Goal: Contribute content

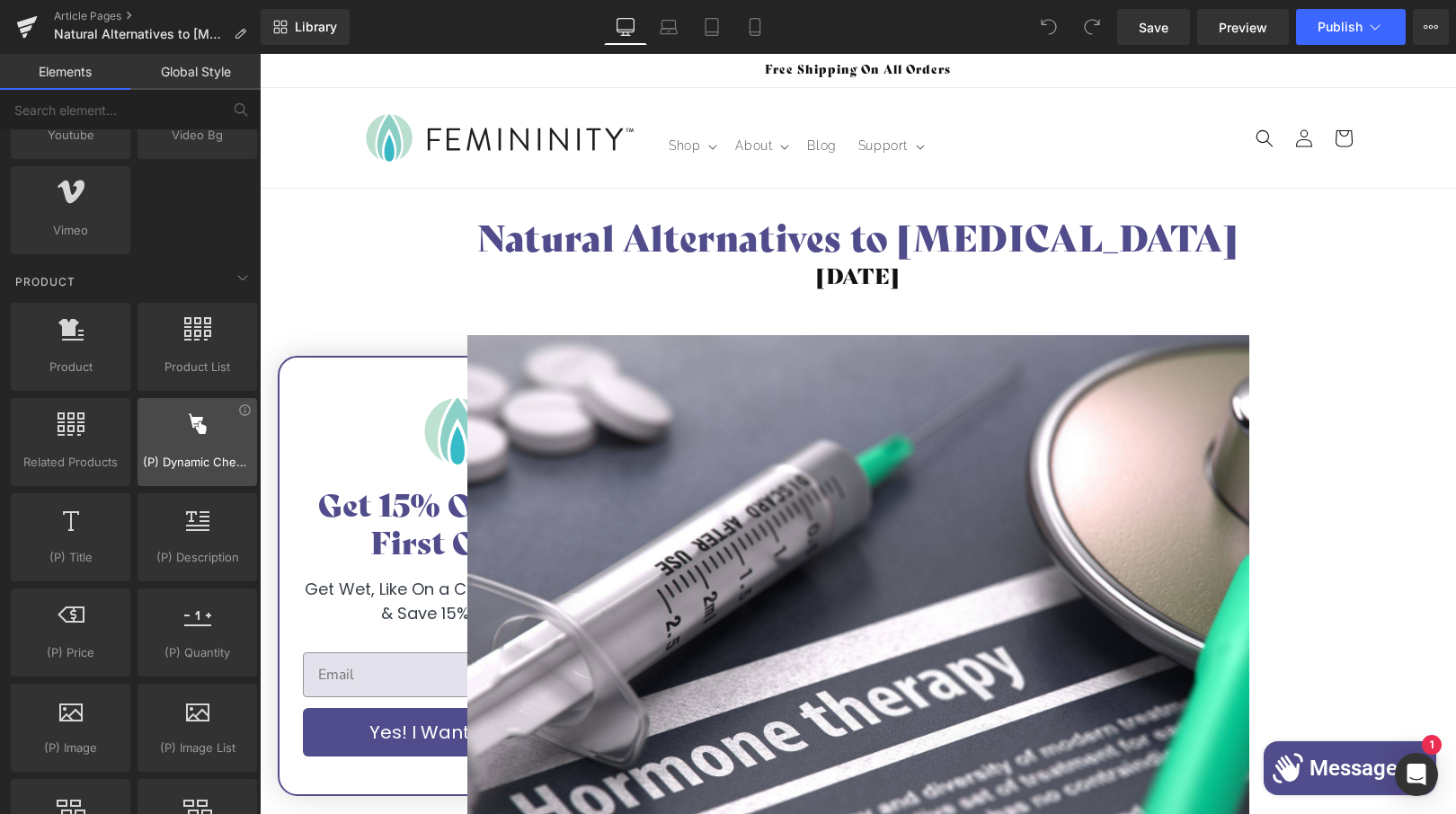
scroll to position [1536, 0]
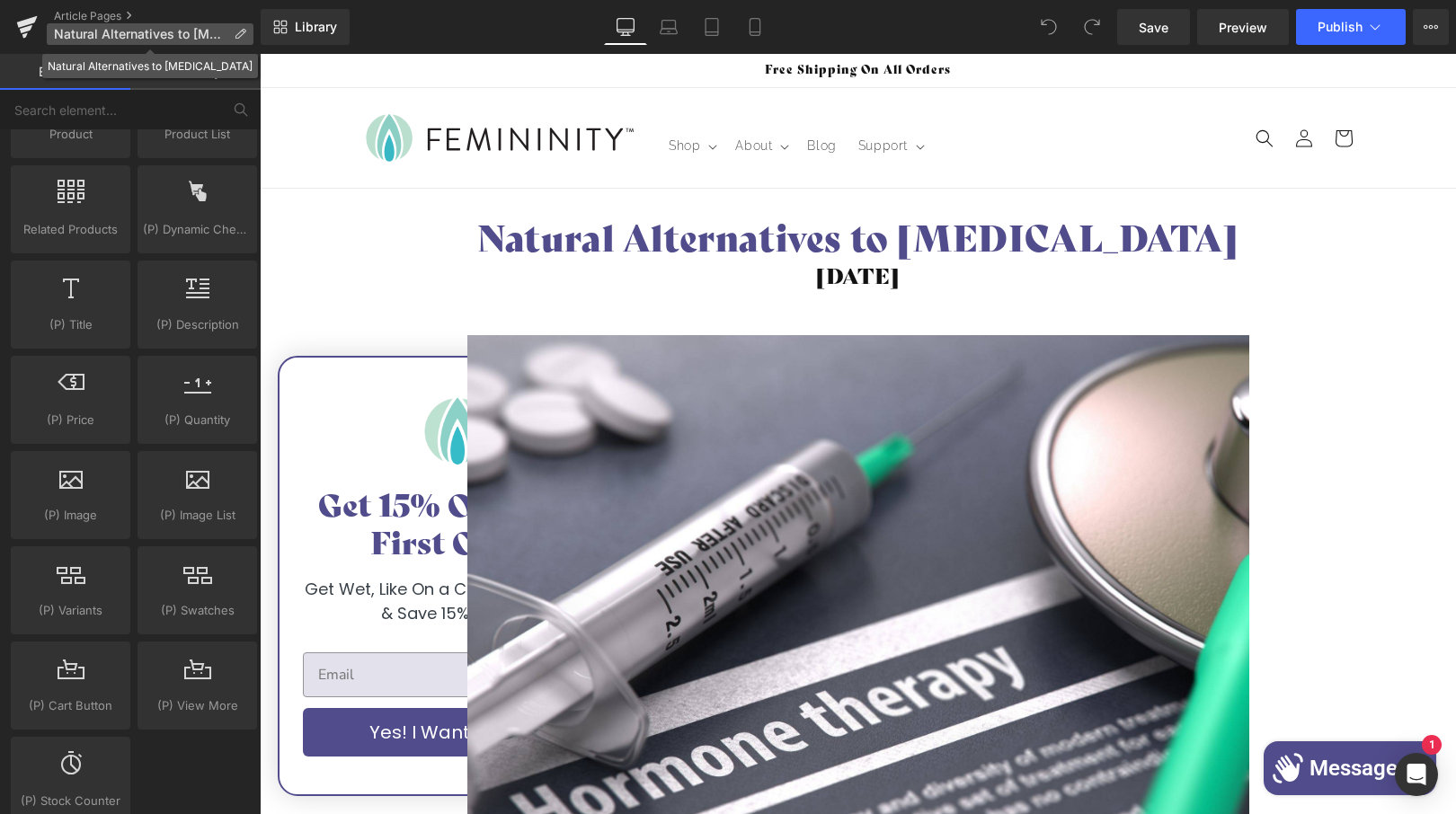
click at [239, 34] on icon at bounding box center [240, 34] width 13 height 13
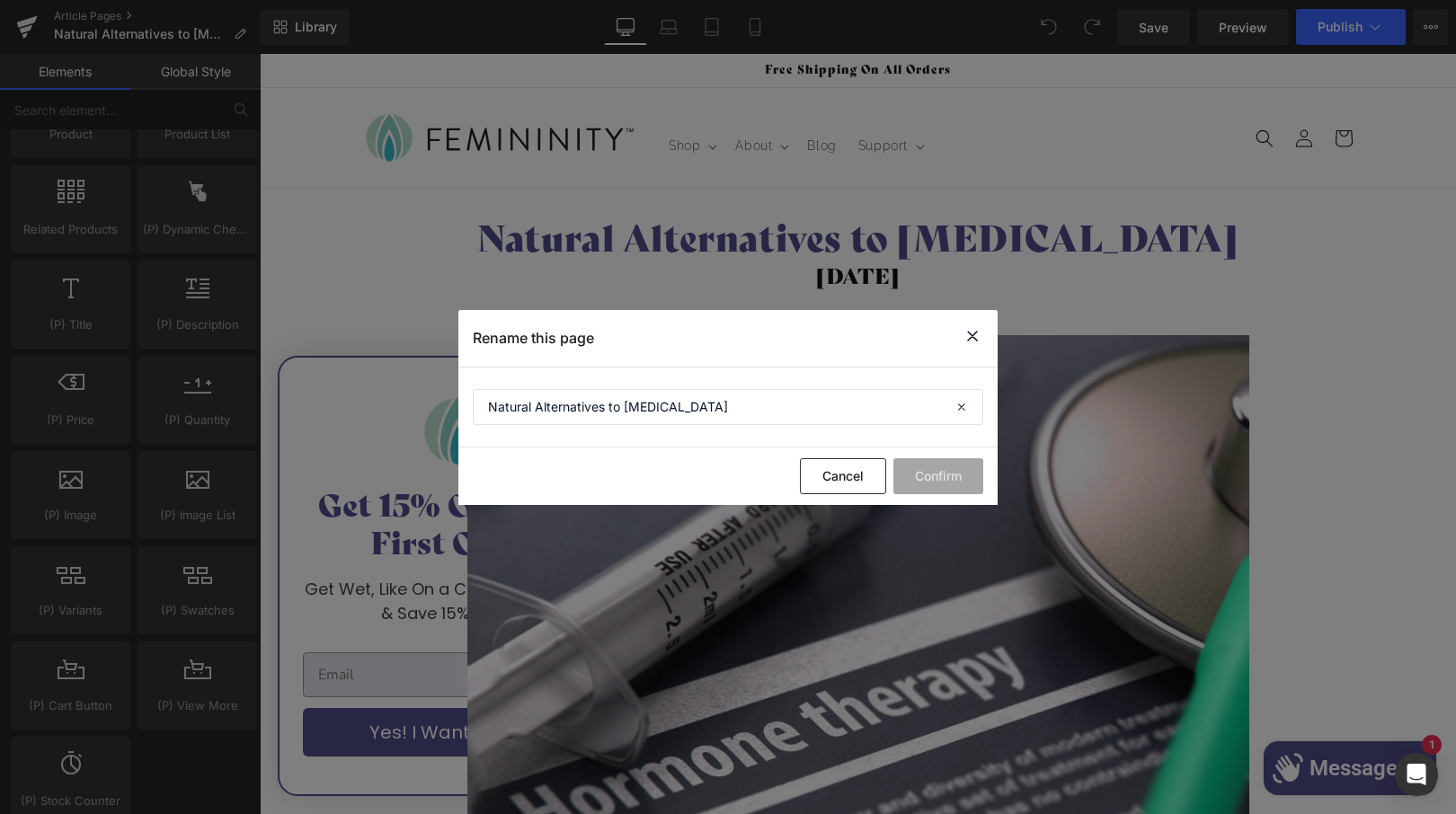
click at [975, 333] on icon at bounding box center [972, 336] width 22 height 23
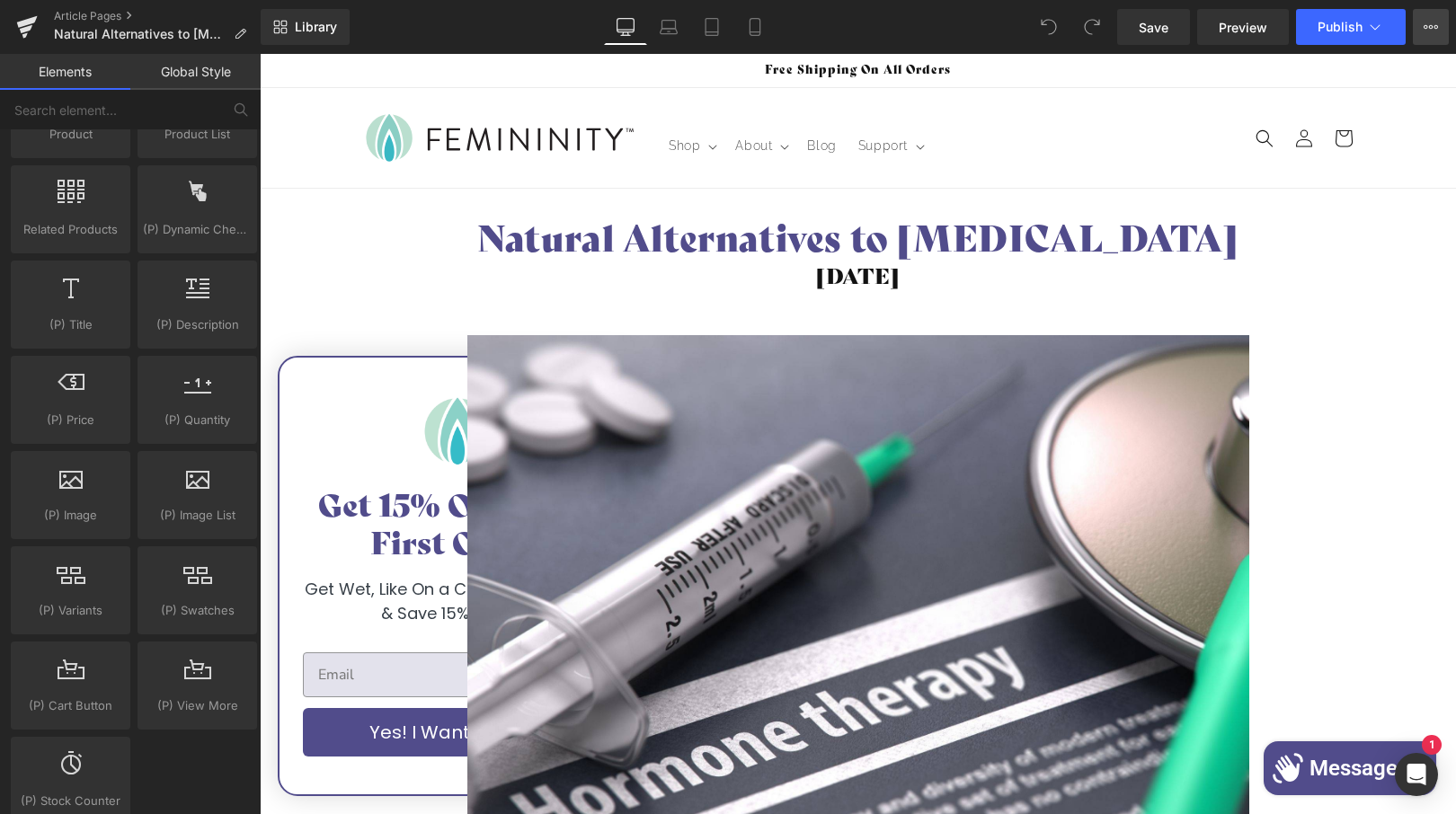
click at [1431, 26] on icon at bounding box center [1431, 27] width 5 height 4
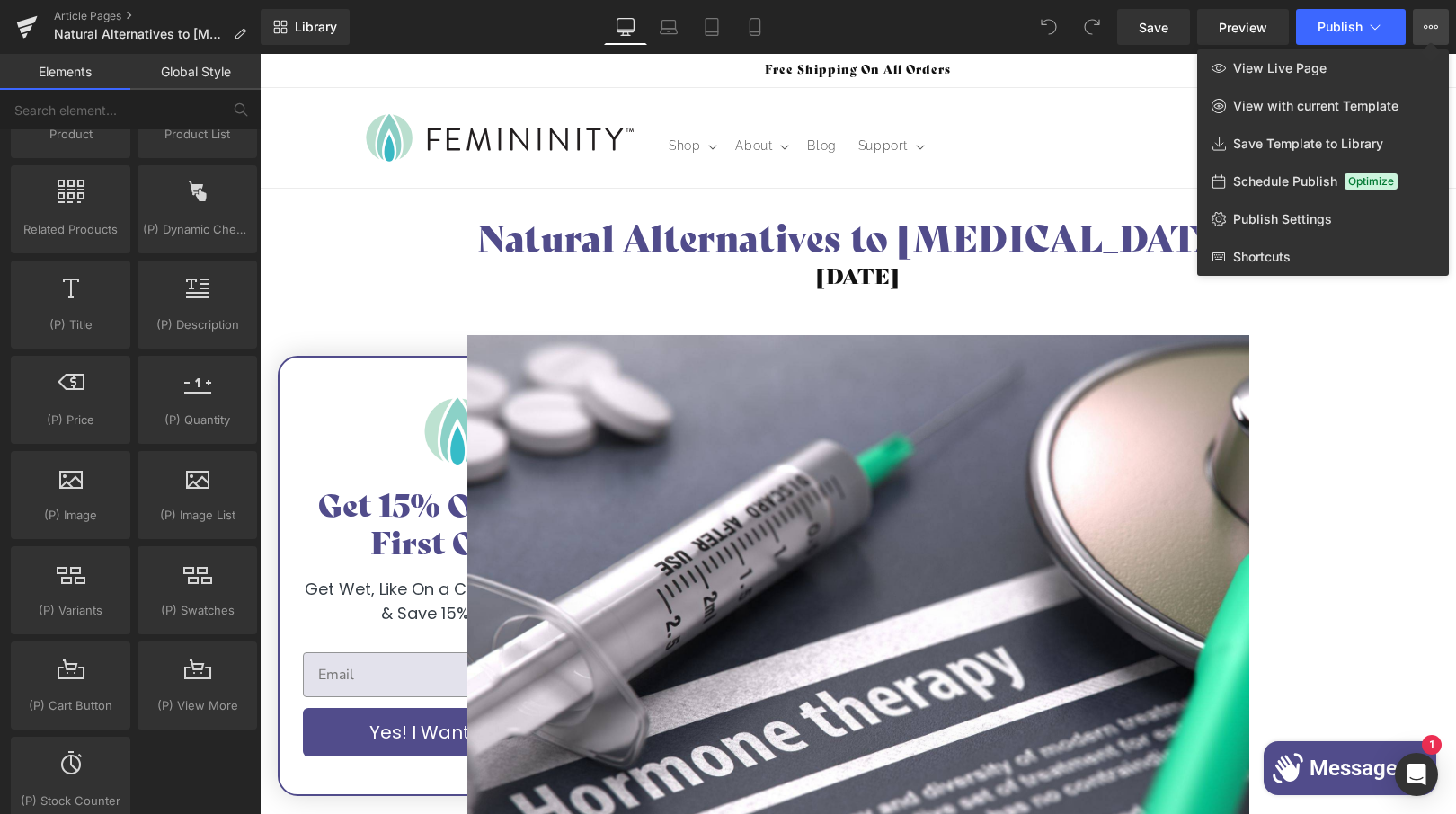
click at [895, 35] on div "Library Desktop Desktop Laptop Tablet Mobile Save Preview Publish Scheduled Vie…" at bounding box center [858, 27] width 1195 height 36
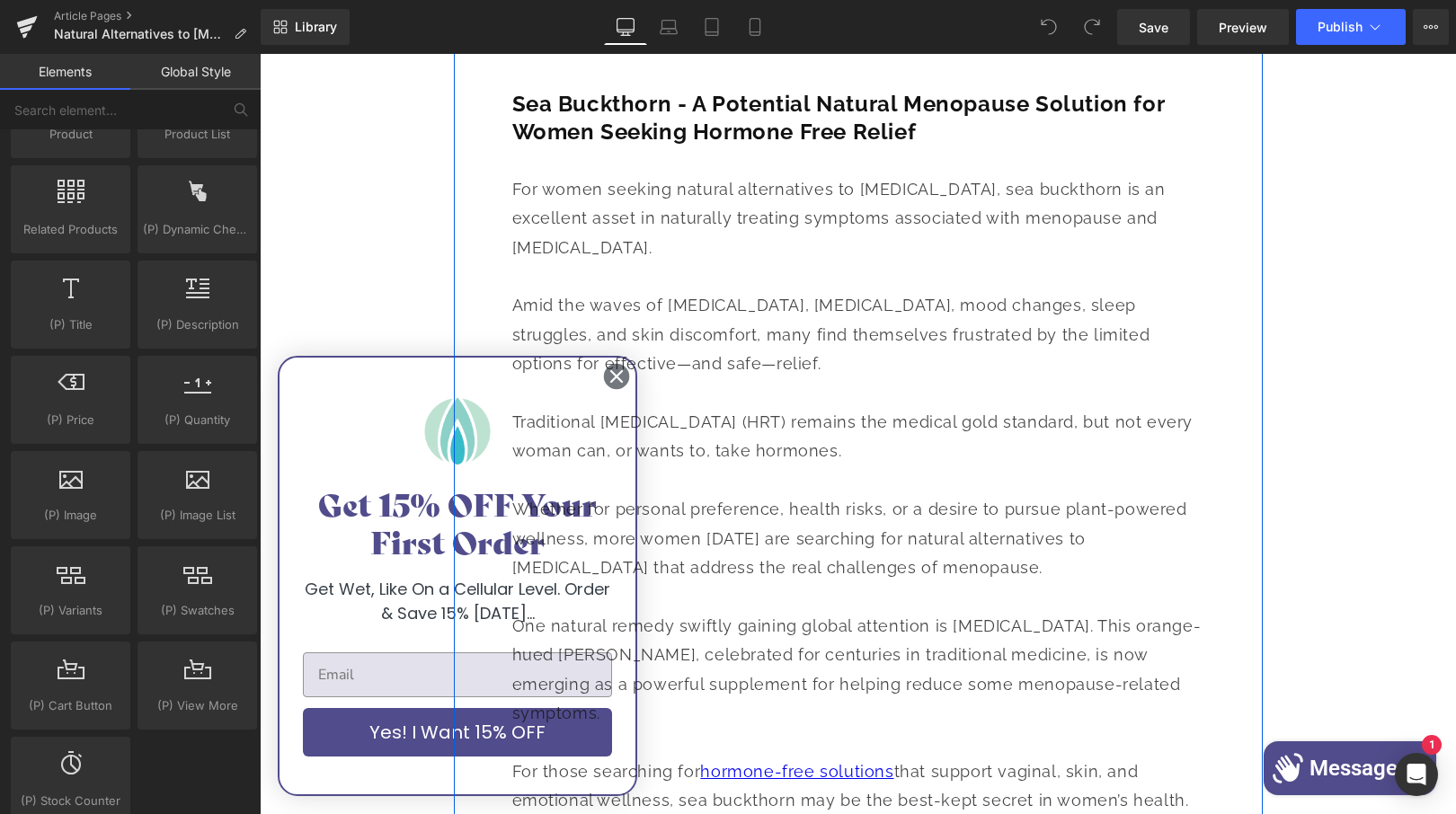
scroll to position [906, 0]
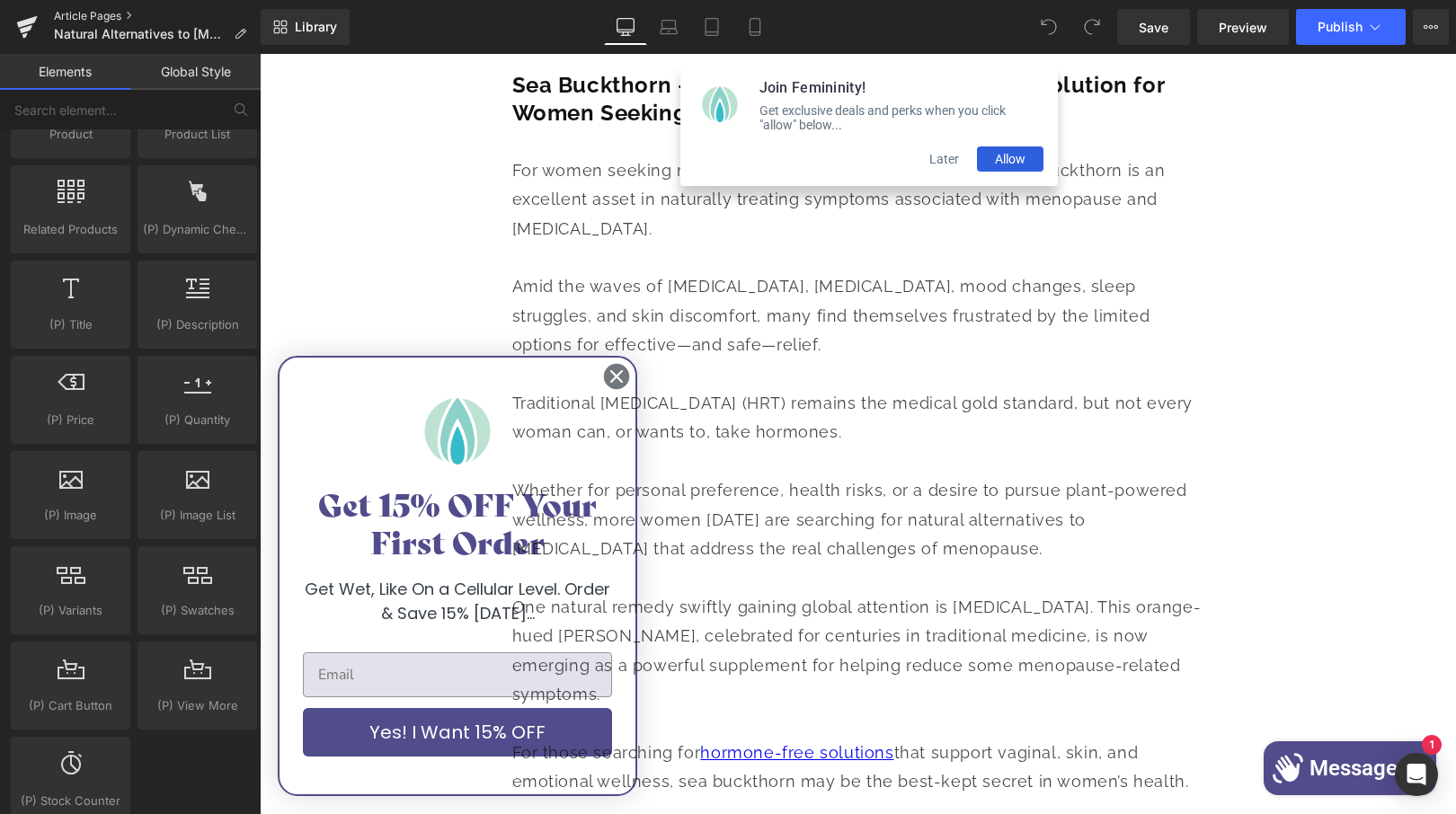
click at [92, 16] on link "Article Pages" at bounding box center [157, 16] width 206 height 15
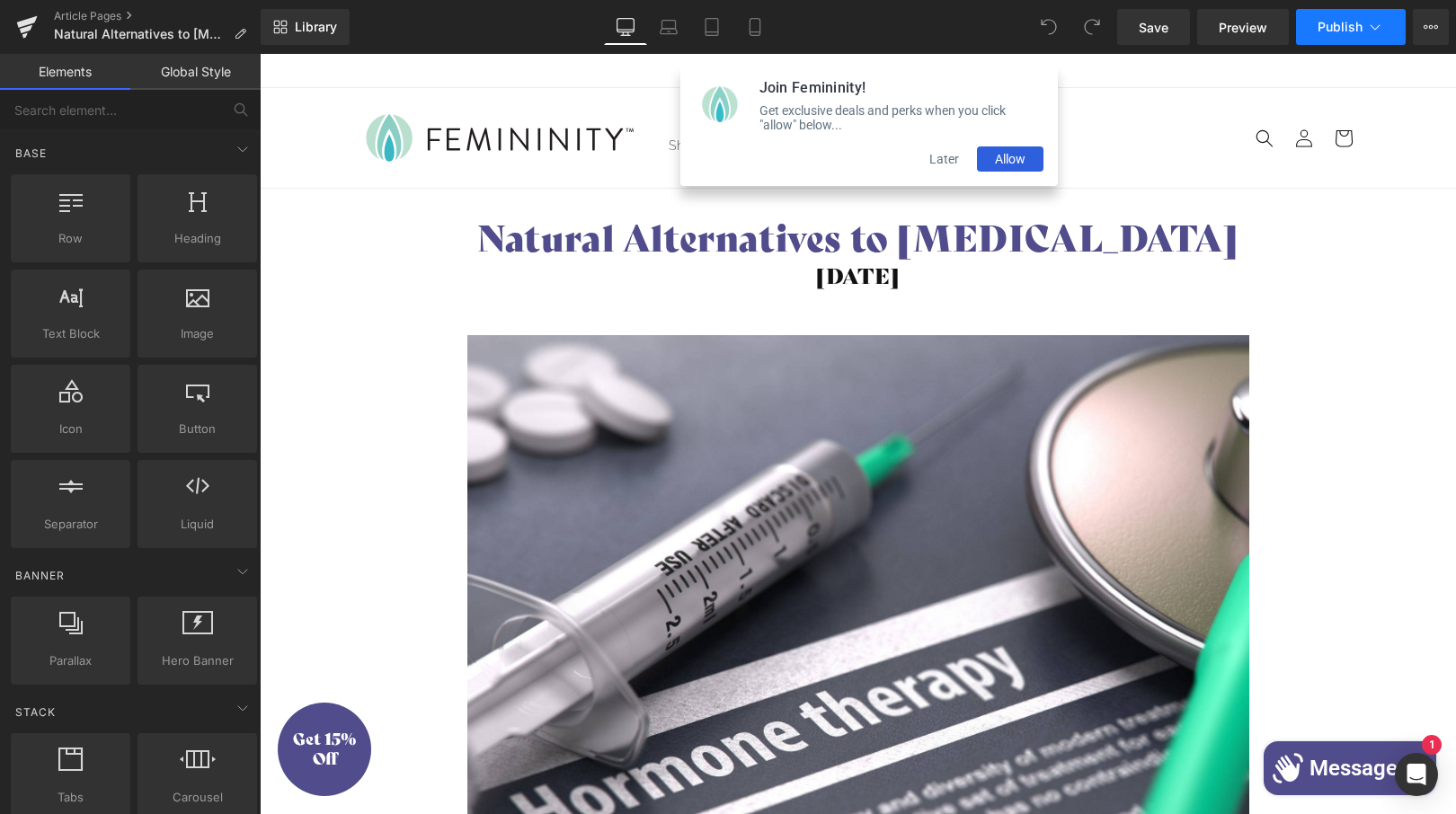
click at [1380, 23] on icon at bounding box center [1375, 27] width 18 height 18
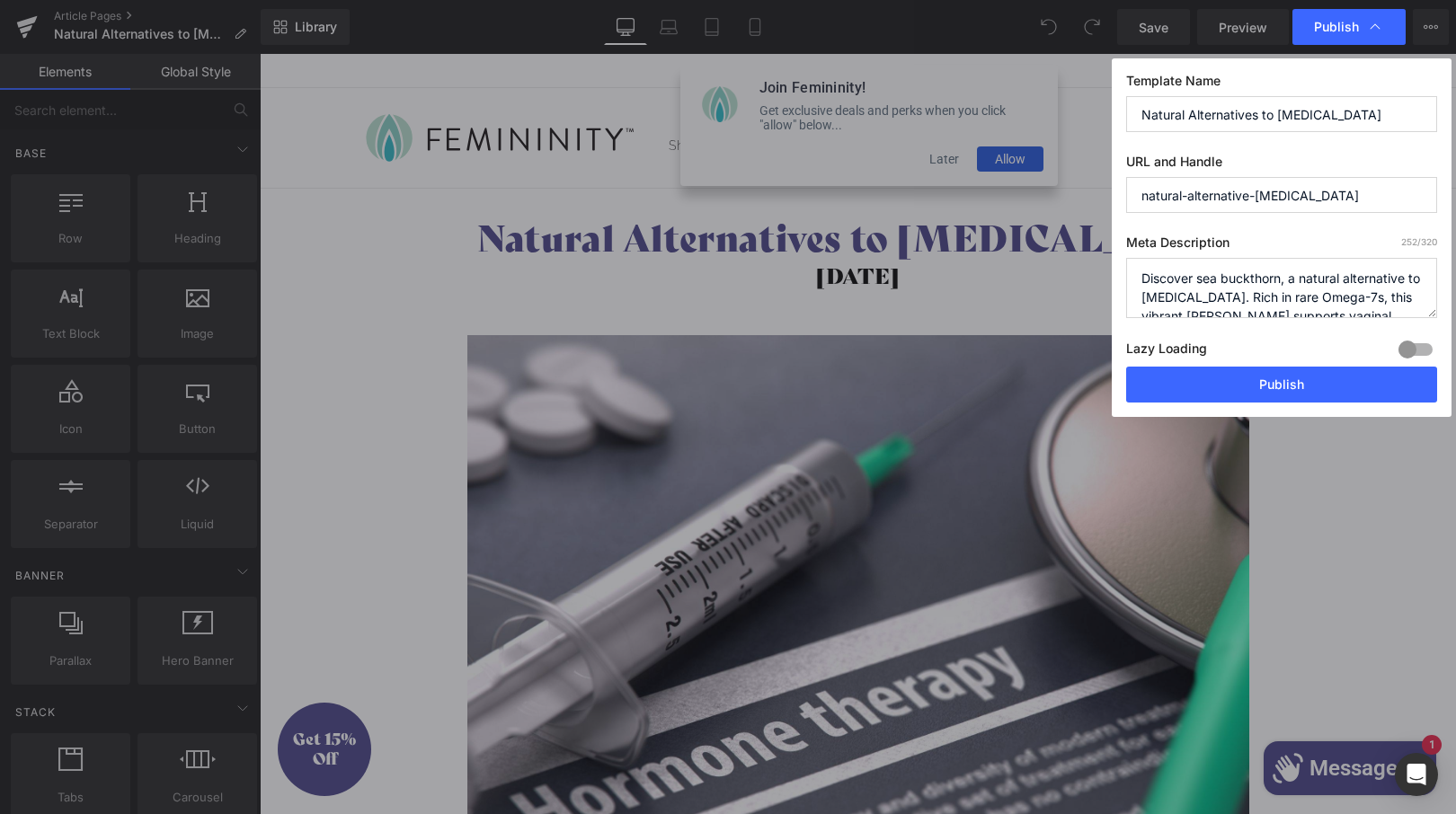
click at [1140, 278] on textarea "Discover sea buckthorn, a natural alternative to [MEDICAL_DATA]. Rich in rare O…" at bounding box center [1281, 287] width 311 height 60
paste textarea "[URL][DOMAIN_NAME][MEDICAL_DATA]"
drag, startPoint x: 1186, startPoint y: 310, endPoint x: 1144, endPoint y: 264, distance: 62.3
click at [1144, 266] on textarea "Discover sea buckthorn, a natural alternative to [MEDICAL_DATA]. Rich in rare O…" at bounding box center [1281, 287] width 311 height 60
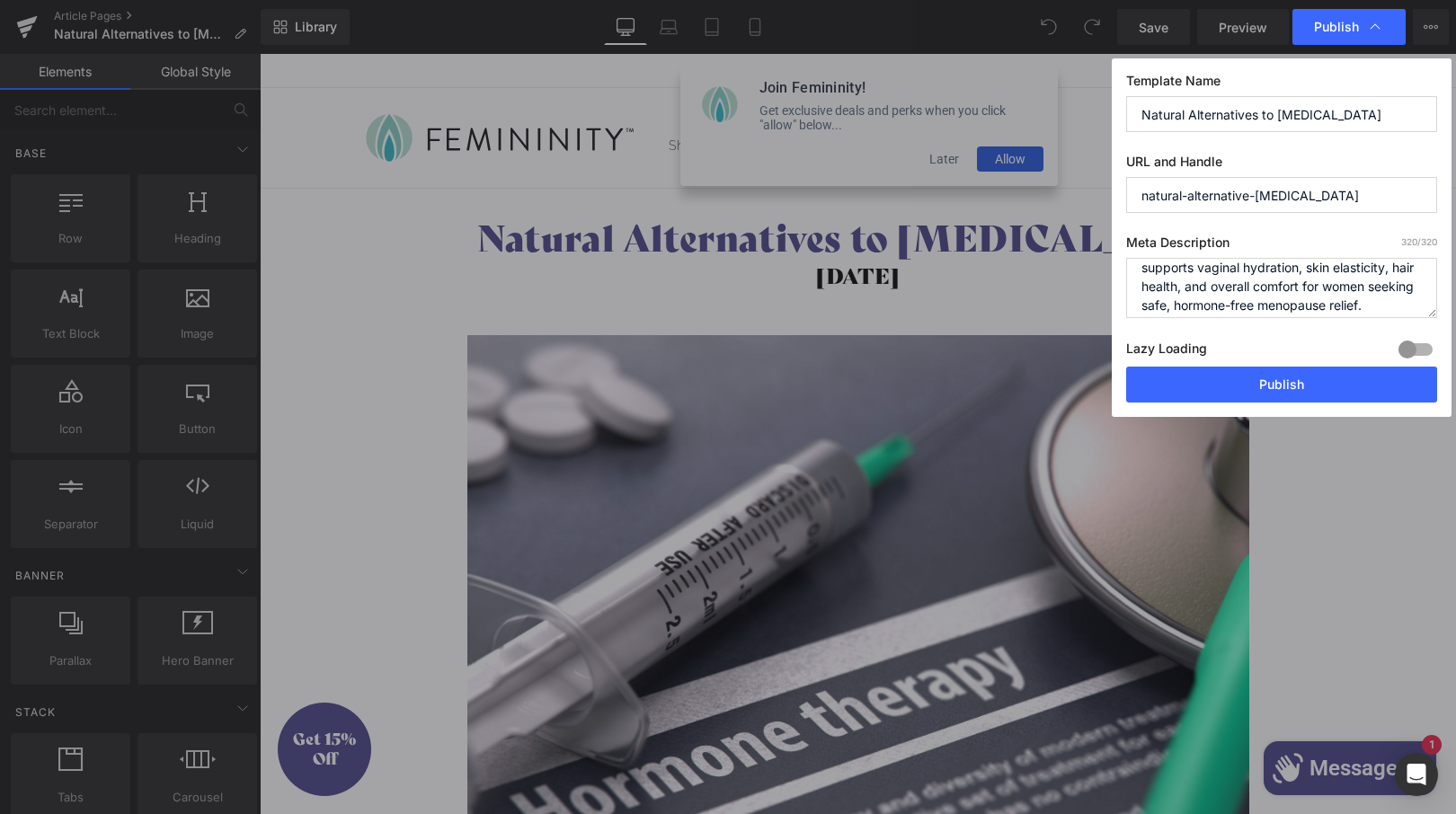
scroll to position [104, 0]
drag, startPoint x: 1143, startPoint y: 313, endPoint x: 1264, endPoint y: 289, distance: 123.4
click at [1264, 289] on textarea "Discover sea buckthorn, a natural alternative to [MEDICAL_DATA]. Rich in rare O…" at bounding box center [1281, 287] width 311 height 60
type textarea "Natural Alternatives to [MEDICAL_DATA] - Sea Buckthorn for women seeking safe, …"
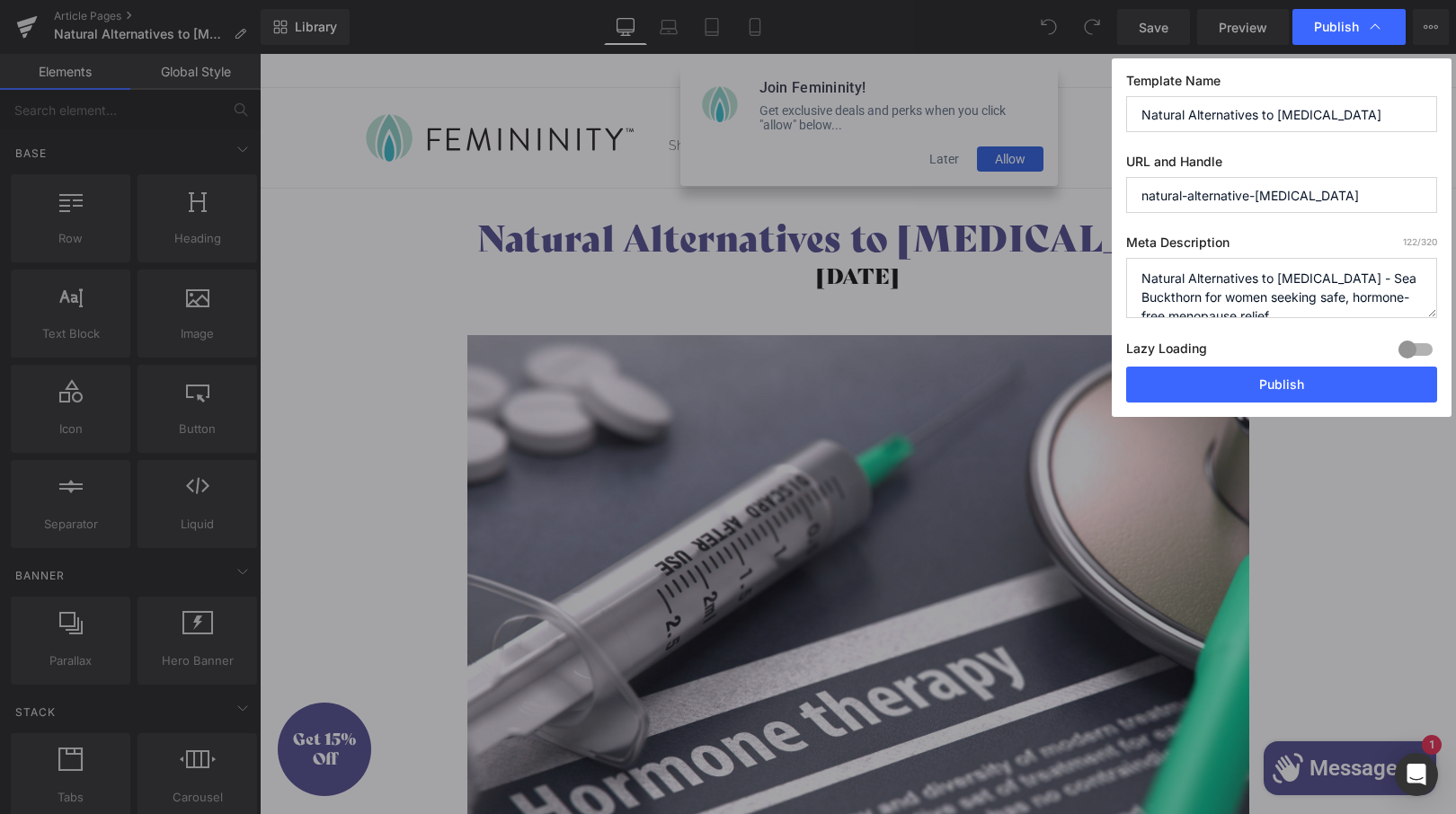
click at [1381, 113] on input "Natural Alternatives to [MEDICAL_DATA]" at bounding box center [1281, 113] width 311 height 36
click at [1306, 387] on button "Publish" at bounding box center [1281, 384] width 311 height 36
